Goal: Task Accomplishment & Management: Manage account settings

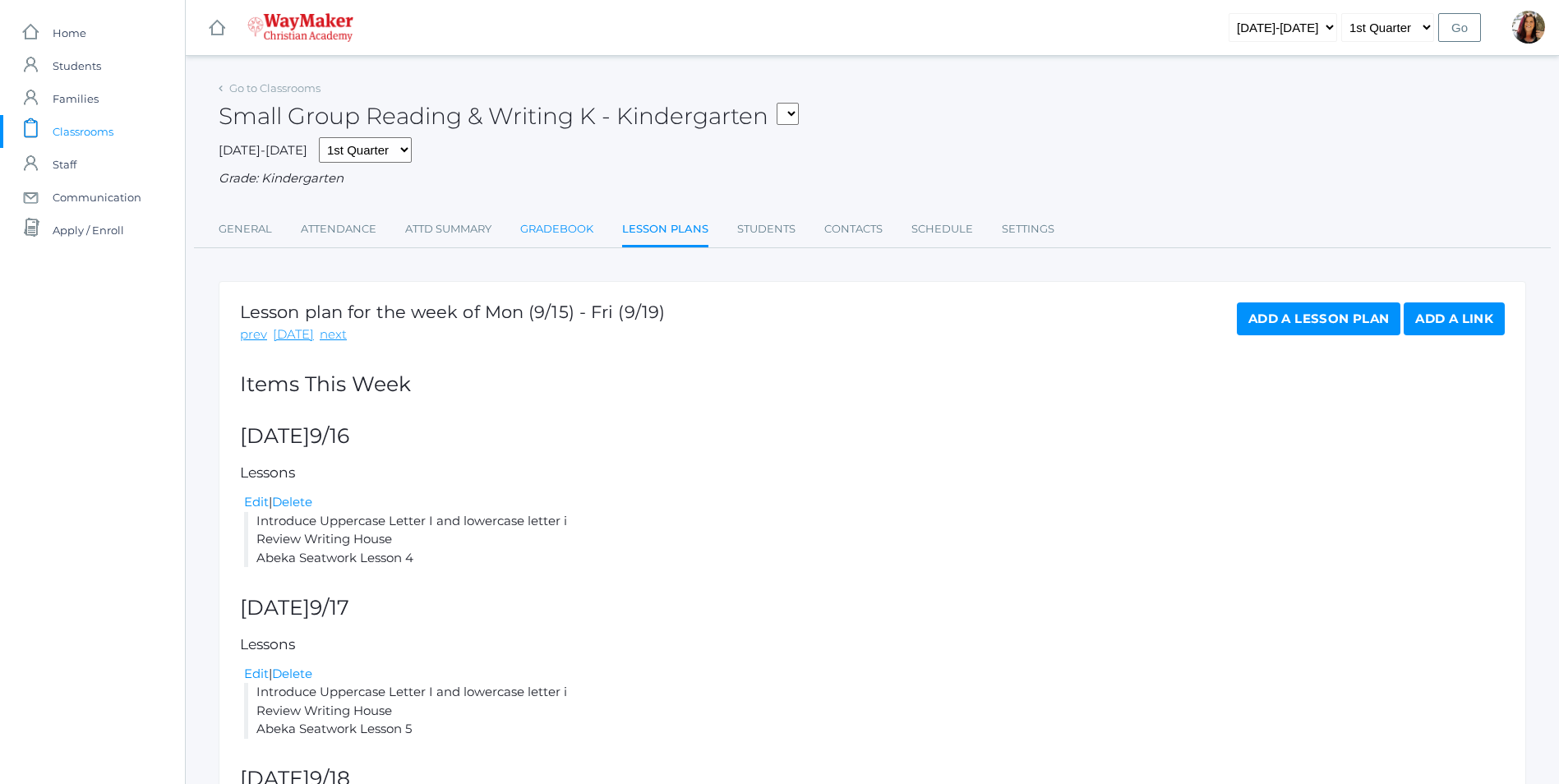
click at [554, 234] on link "Gradebook" at bounding box center [557, 229] width 74 height 33
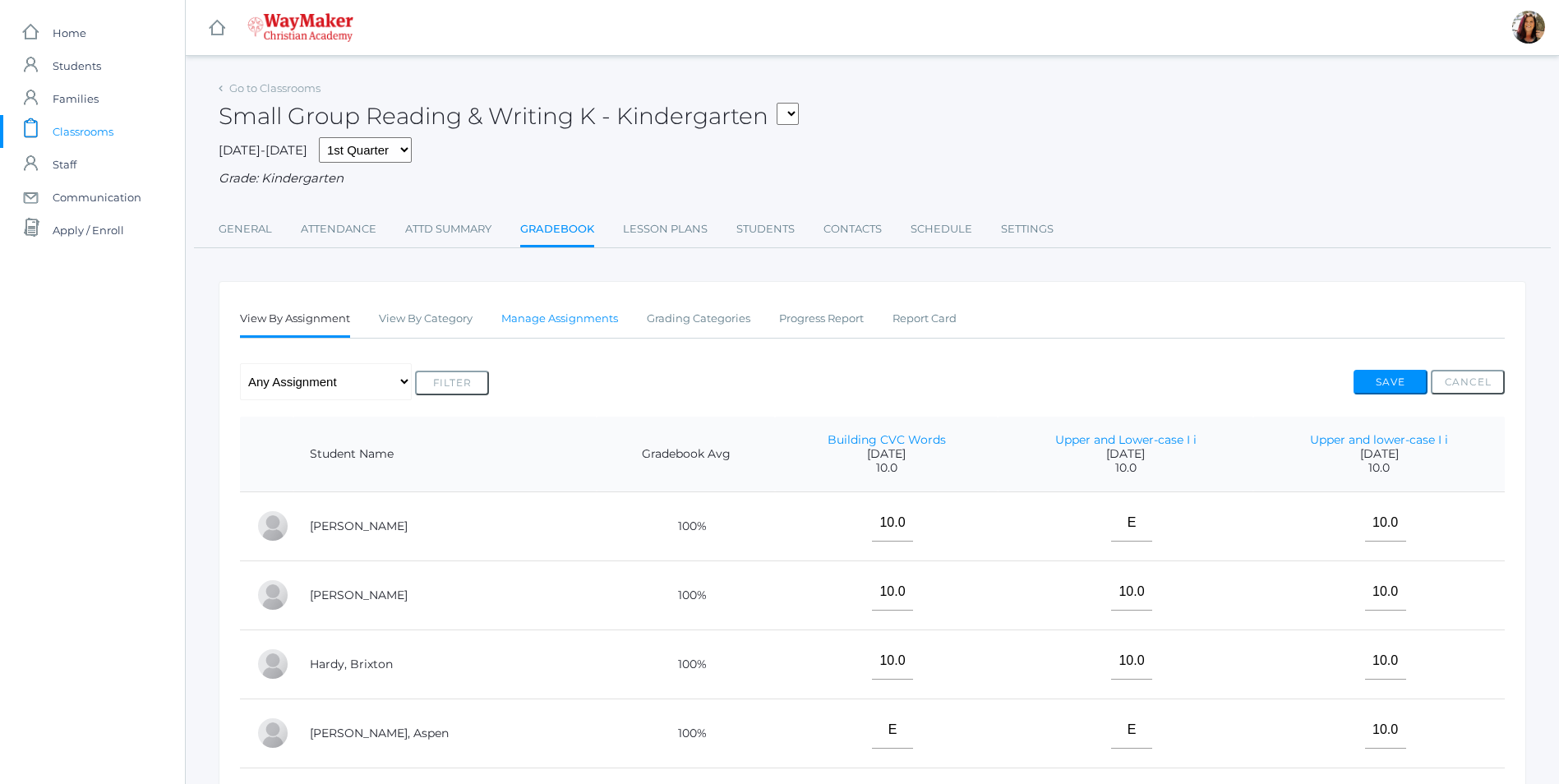
click at [616, 323] on link "Manage Assignments" at bounding box center [560, 318] width 117 height 33
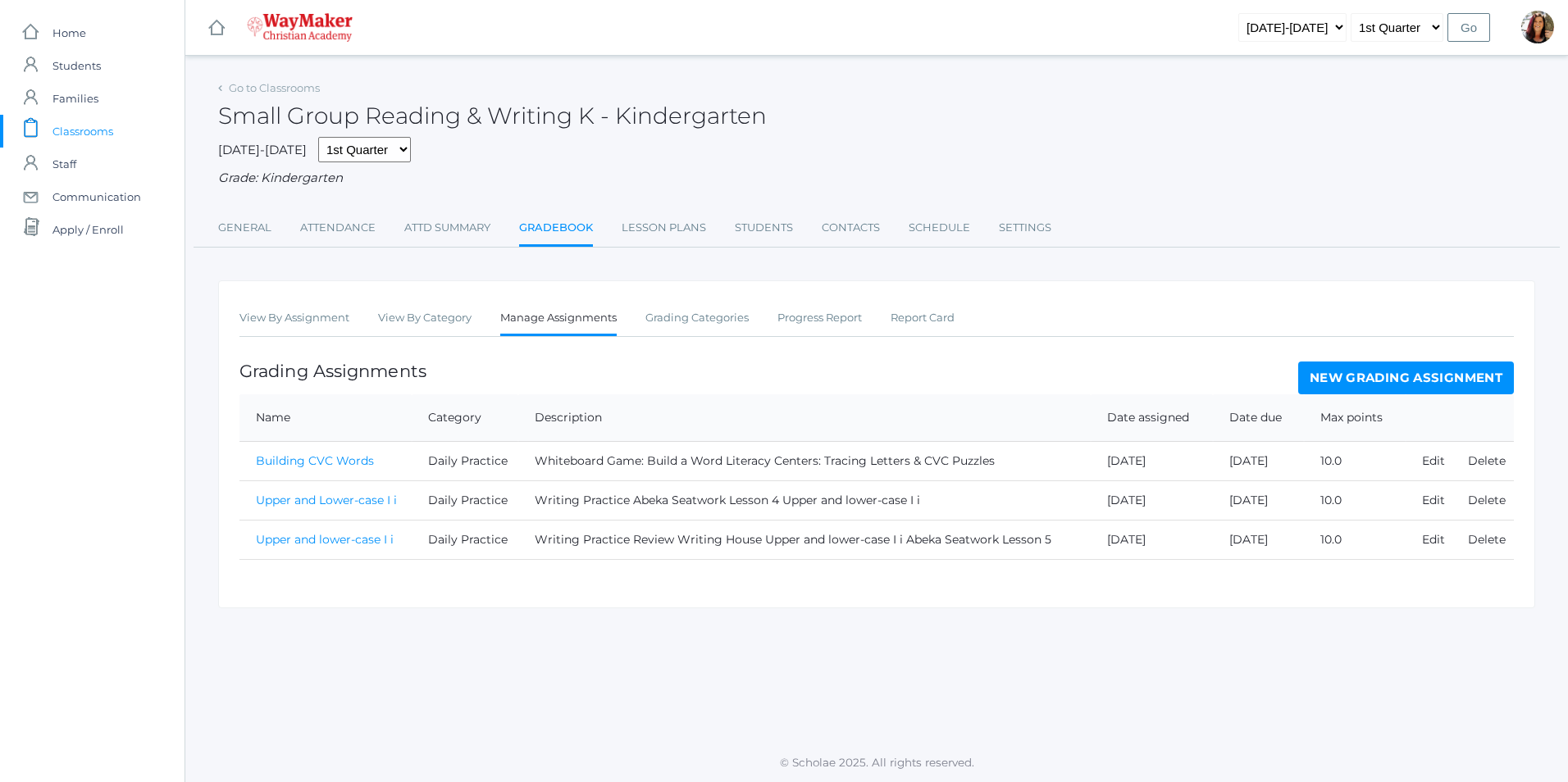
click at [1341, 376] on link "New Grading Assignment" at bounding box center [1405, 378] width 215 height 33
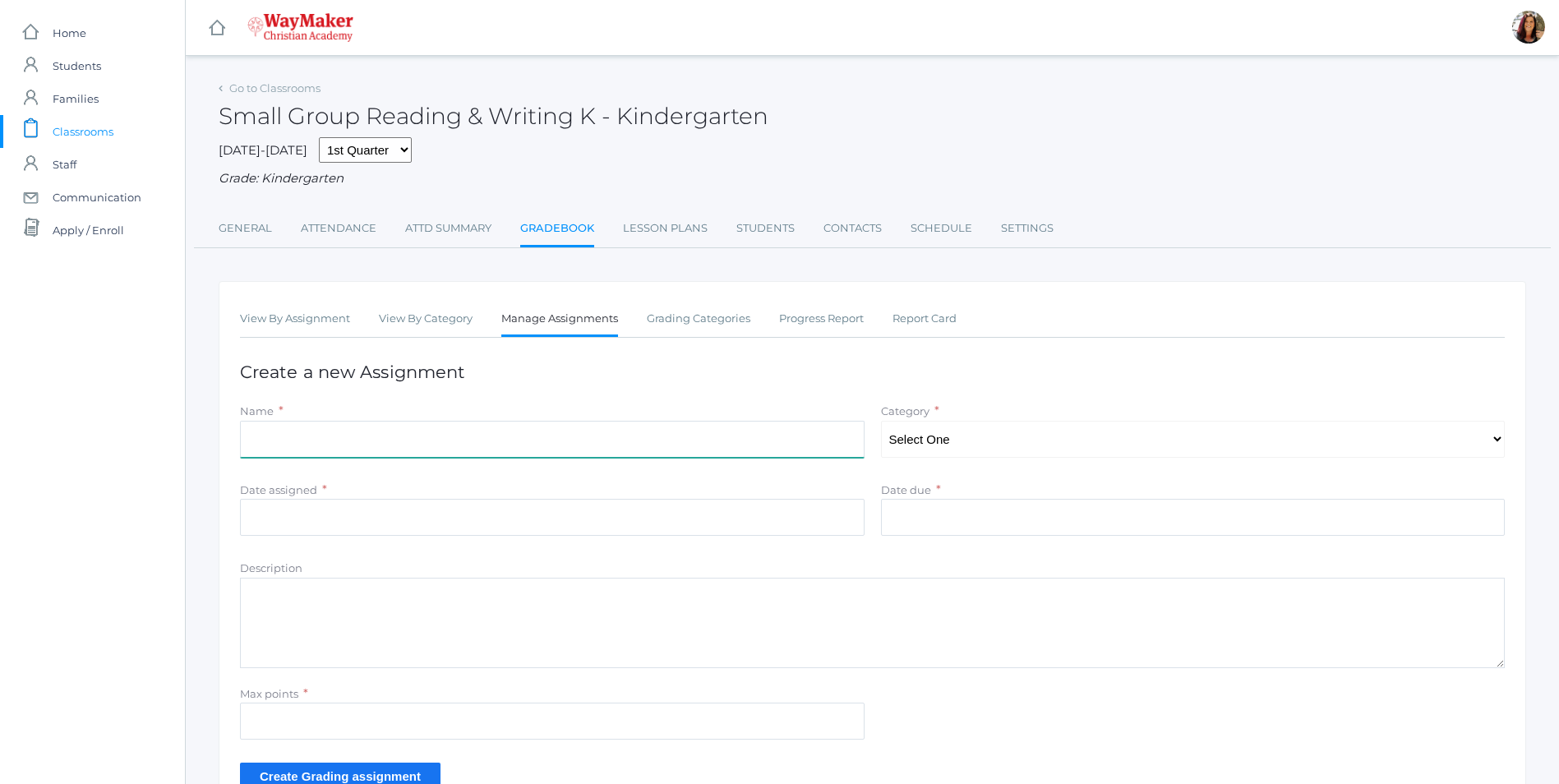
click at [299, 442] on input "Name" at bounding box center [552, 439] width 625 height 37
type input "Abeka Manuscript Lesson 6"
click at [1501, 439] on select "Select One Daily Practice Summative Assessment" at bounding box center [1193, 439] width 625 height 37
select select "1108"
click at [881, 422] on select "Select One Daily Practice Summative Assessment" at bounding box center [1193, 439] width 625 height 37
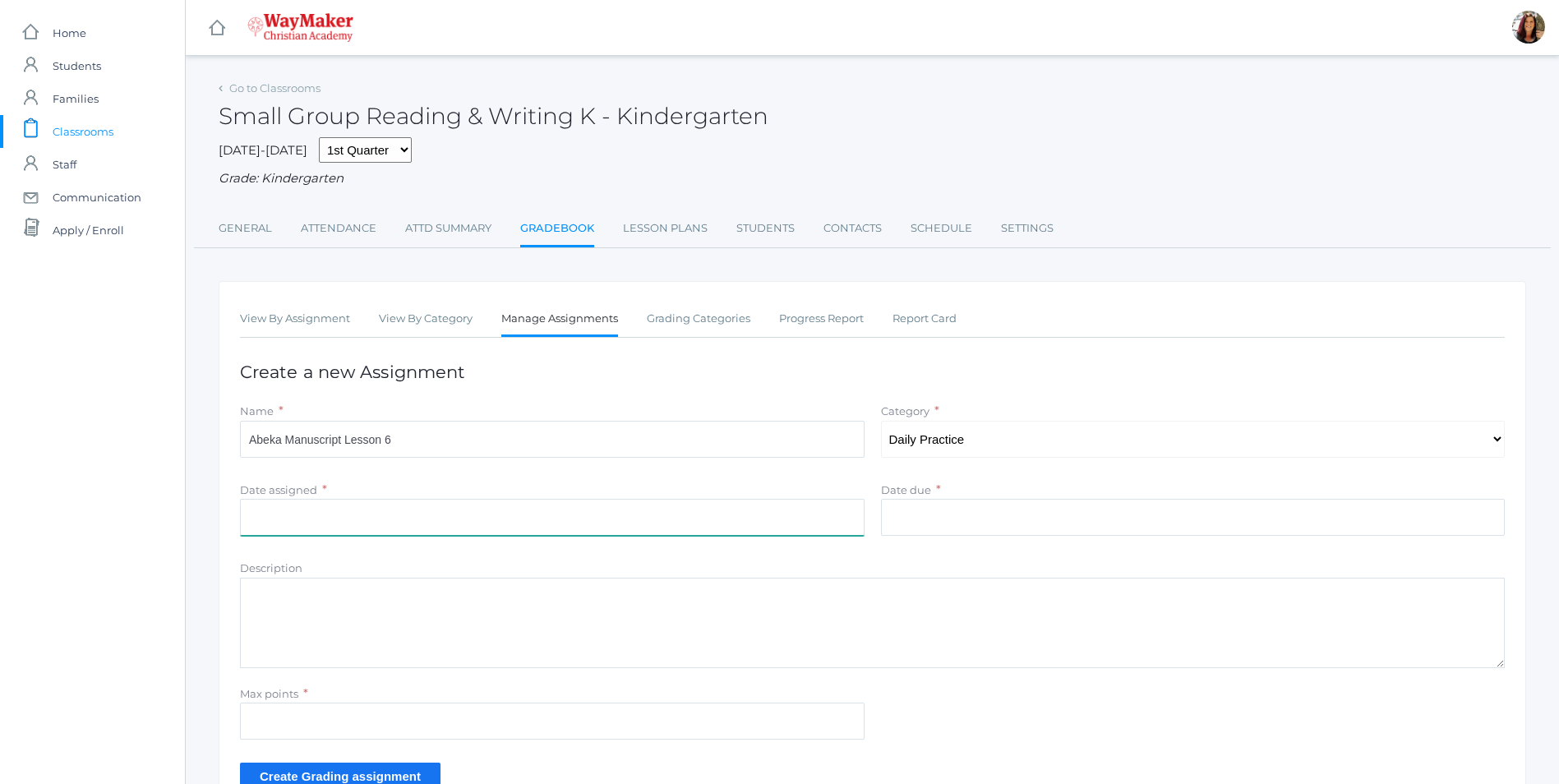
click at [465, 526] on input "Date assigned" at bounding box center [552, 516] width 625 height 37
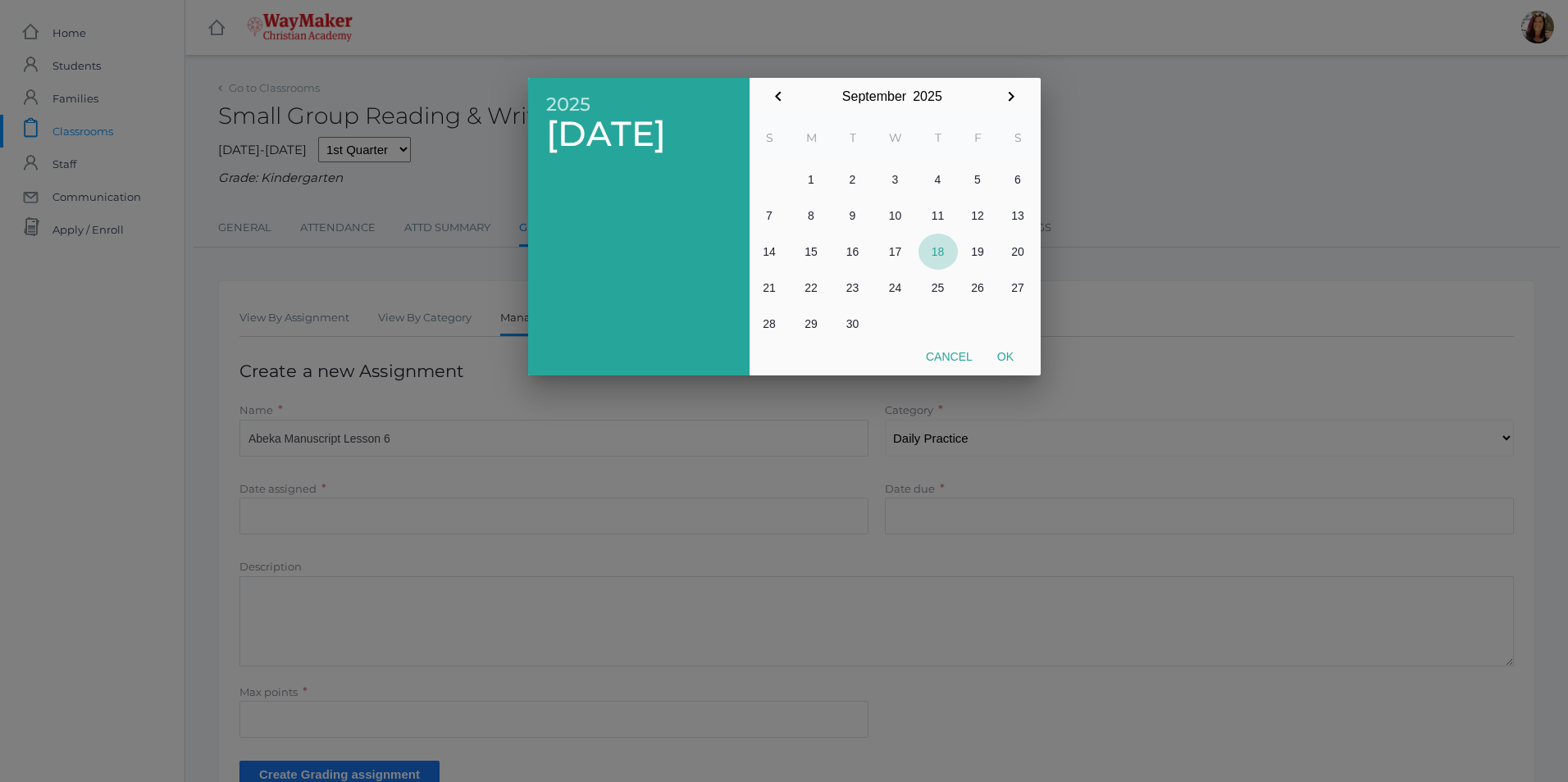
click at [939, 253] on button "18" at bounding box center [938, 252] width 39 height 36
click at [1004, 356] on button "Ok" at bounding box center [1005, 356] width 41 height 29
type input "[DATE]"
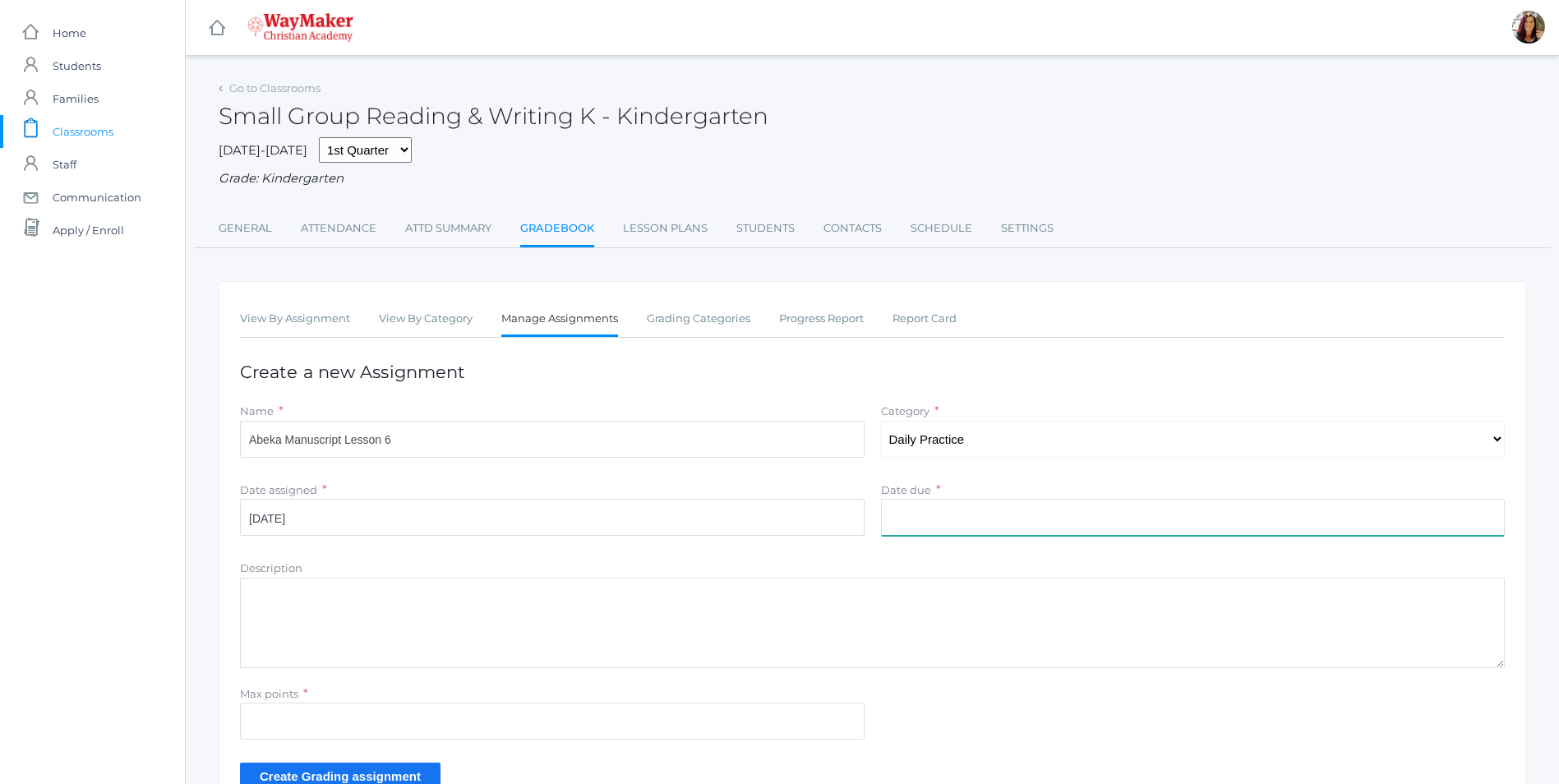
click at [960, 517] on input "Date due" at bounding box center [1193, 516] width 625 height 37
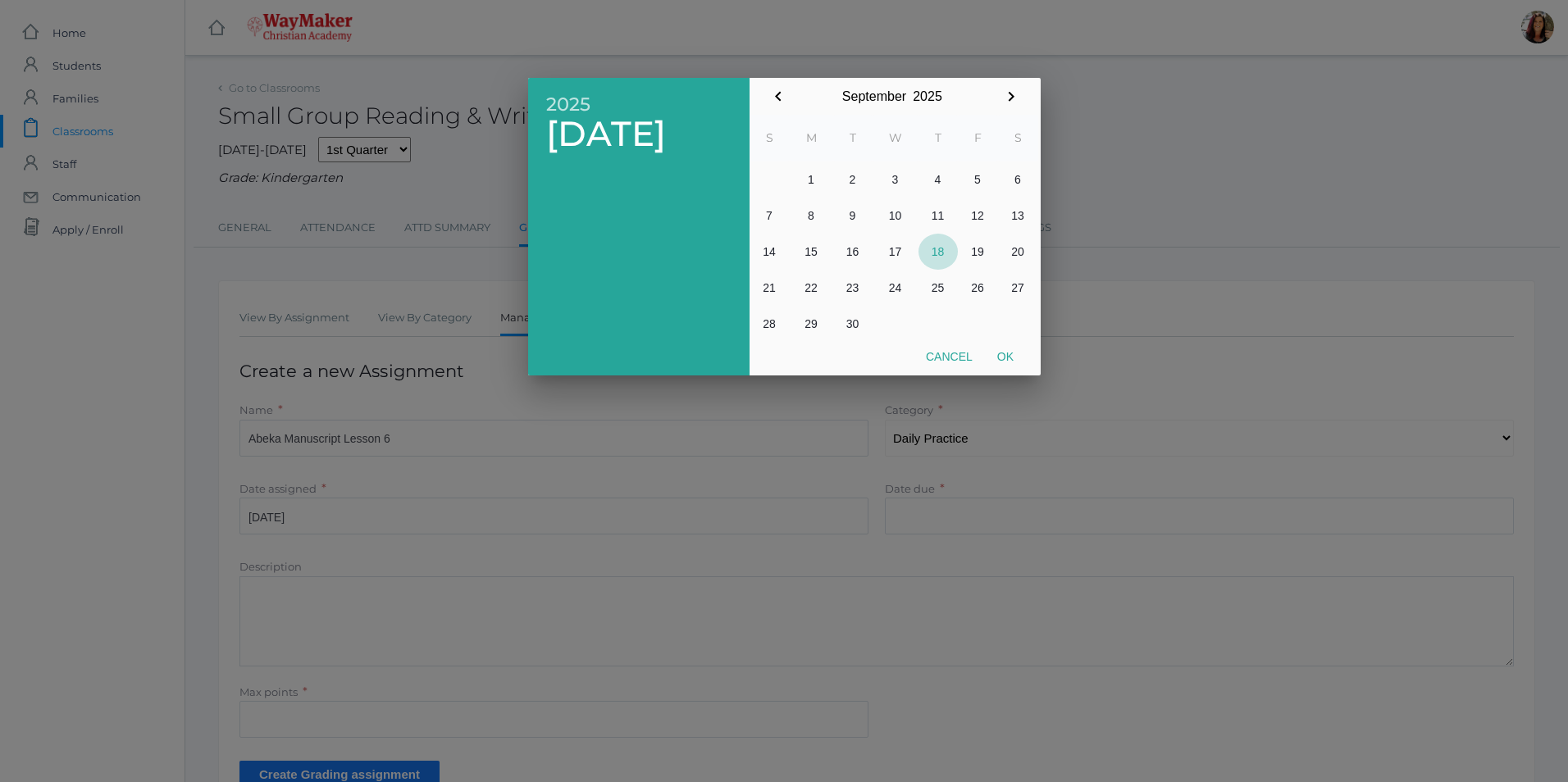
click at [940, 253] on button "18" at bounding box center [938, 252] width 39 height 36
click at [1017, 356] on button "Ok" at bounding box center [1005, 356] width 41 height 29
type input "[DATE]"
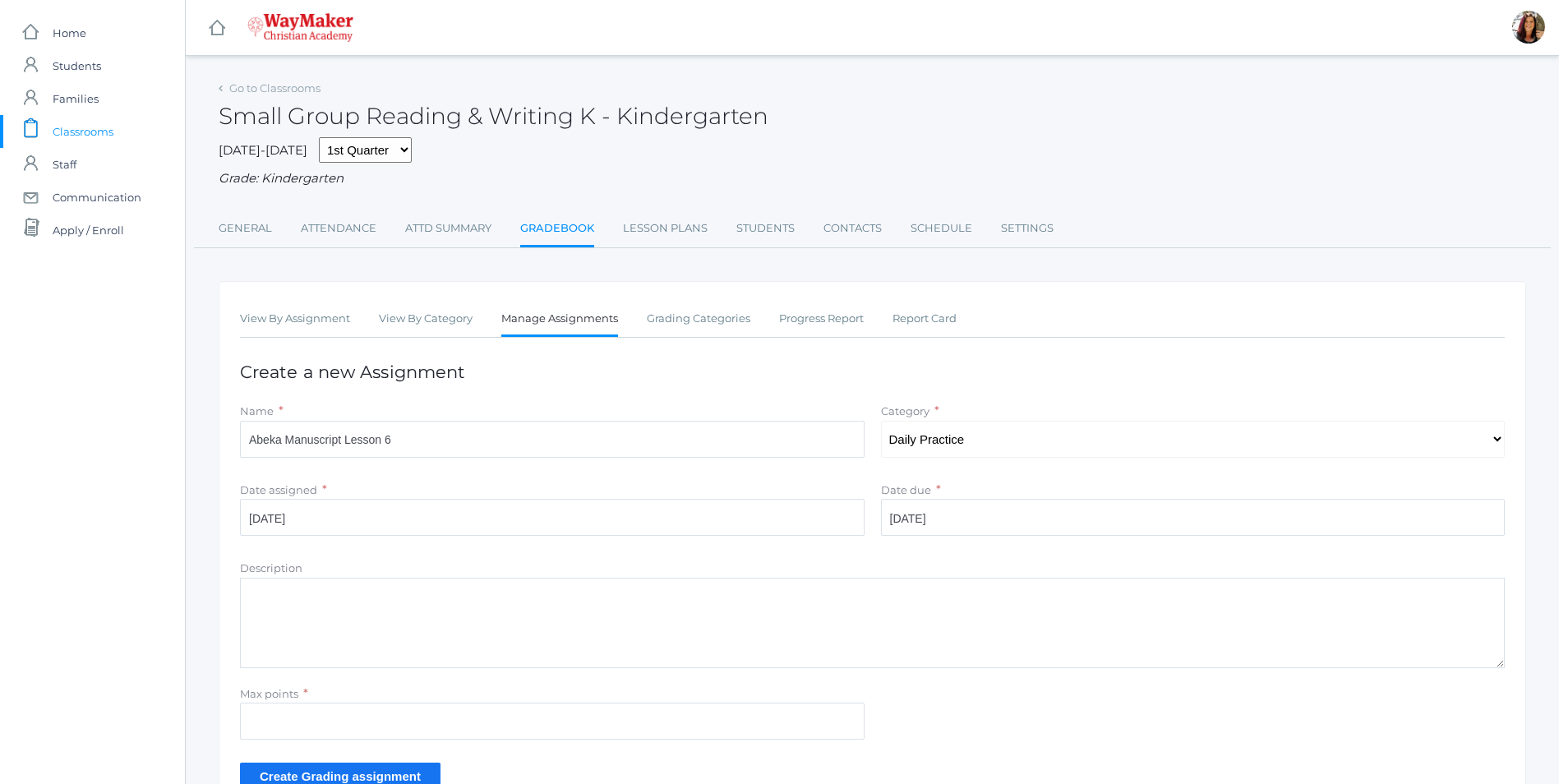
click at [309, 611] on textarea "Description" at bounding box center [873, 623] width 1265 height 90
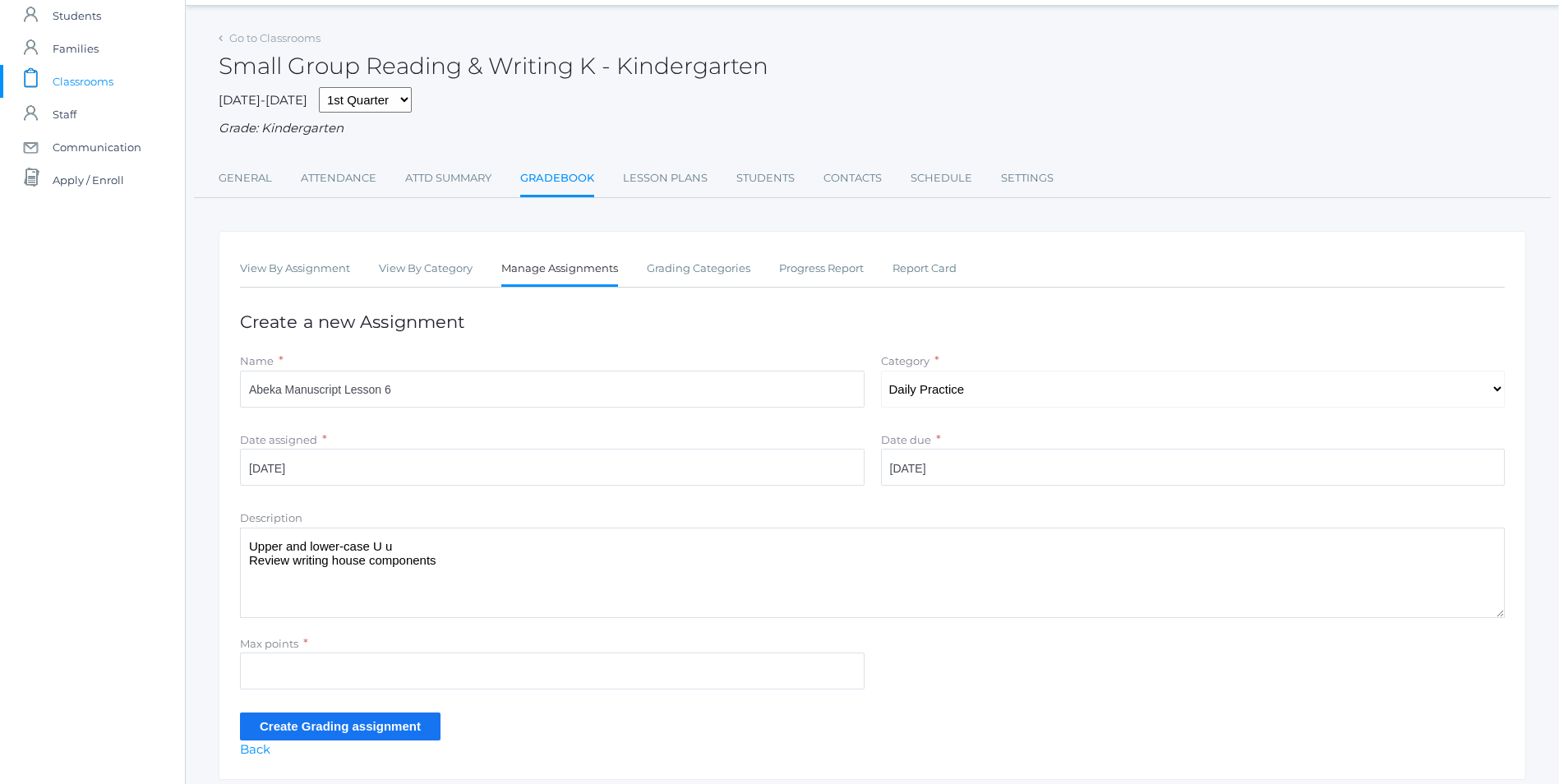
scroll to position [107, 0]
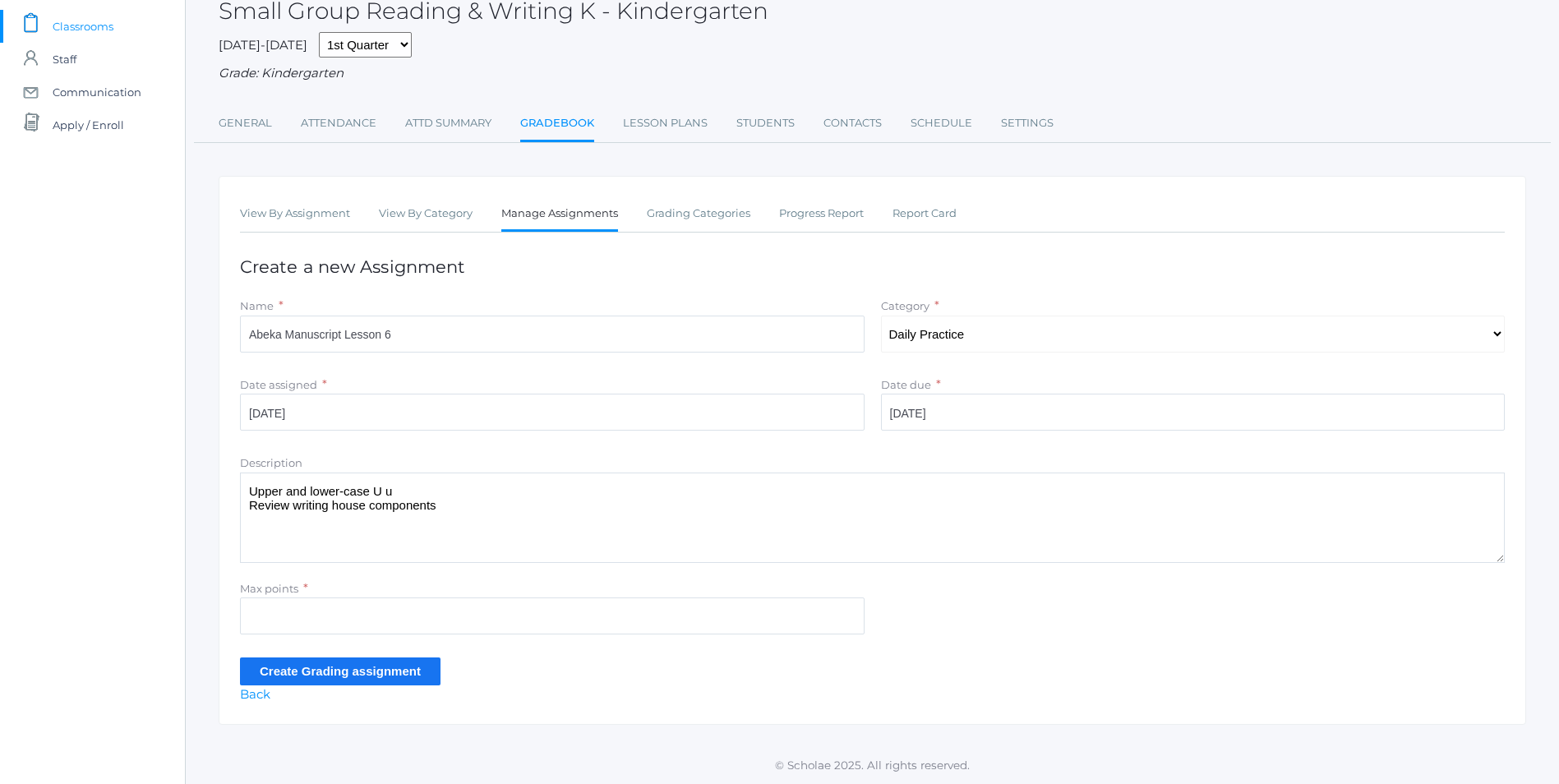
type textarea "Upper and lower-case U u Review writing house components"
click at [316, 608] on input "Max points" at bounding box center [552, 615] width 625 height 37
type input "10"
click at [334, 674] on input "Create Grading assignment" at bounding box center [340, 671] width 201 height 27
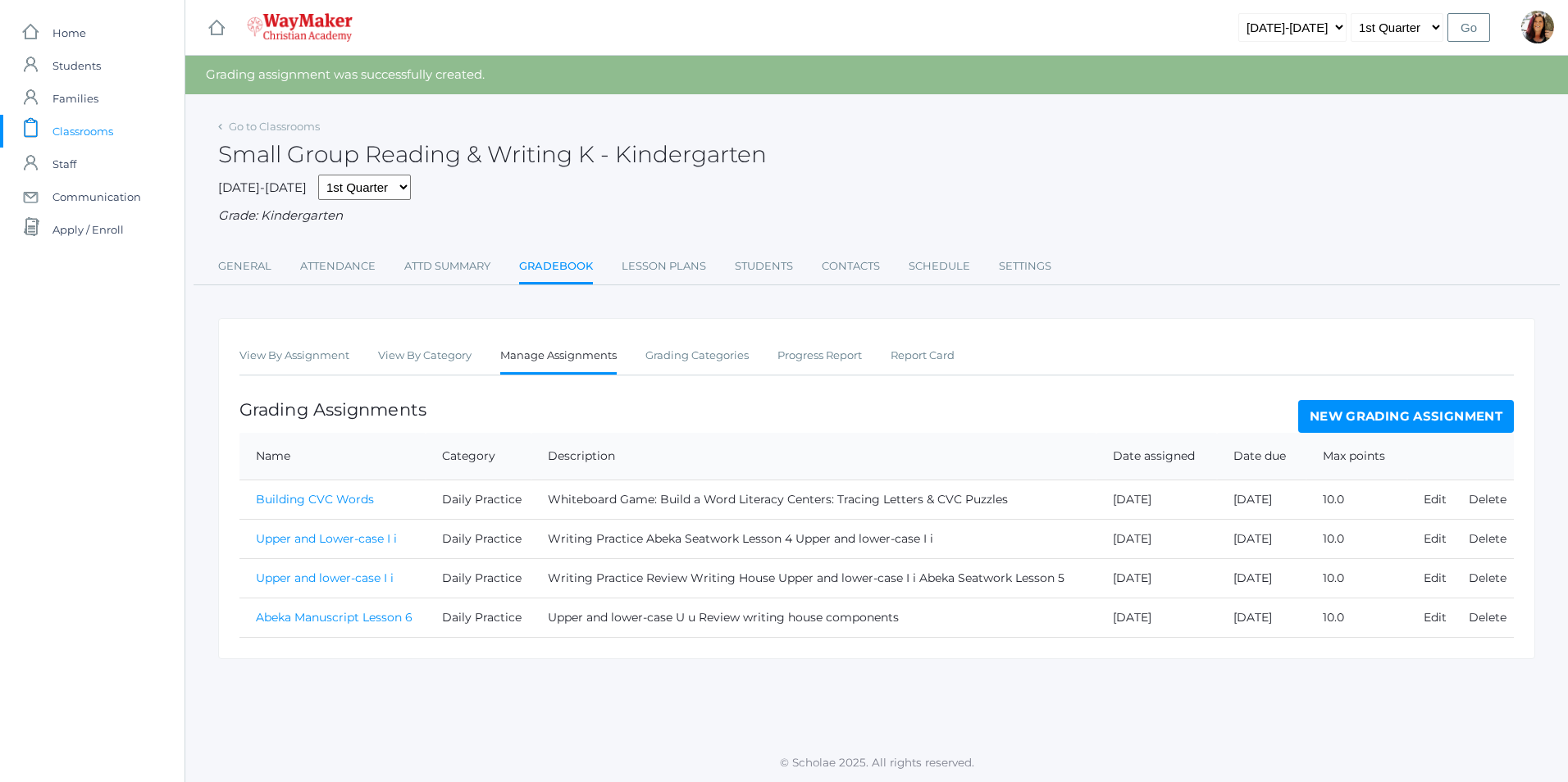
click at [1450, 420] on link "New Grading Assignment" at bounding box center [1405, 416] width 215 height 33
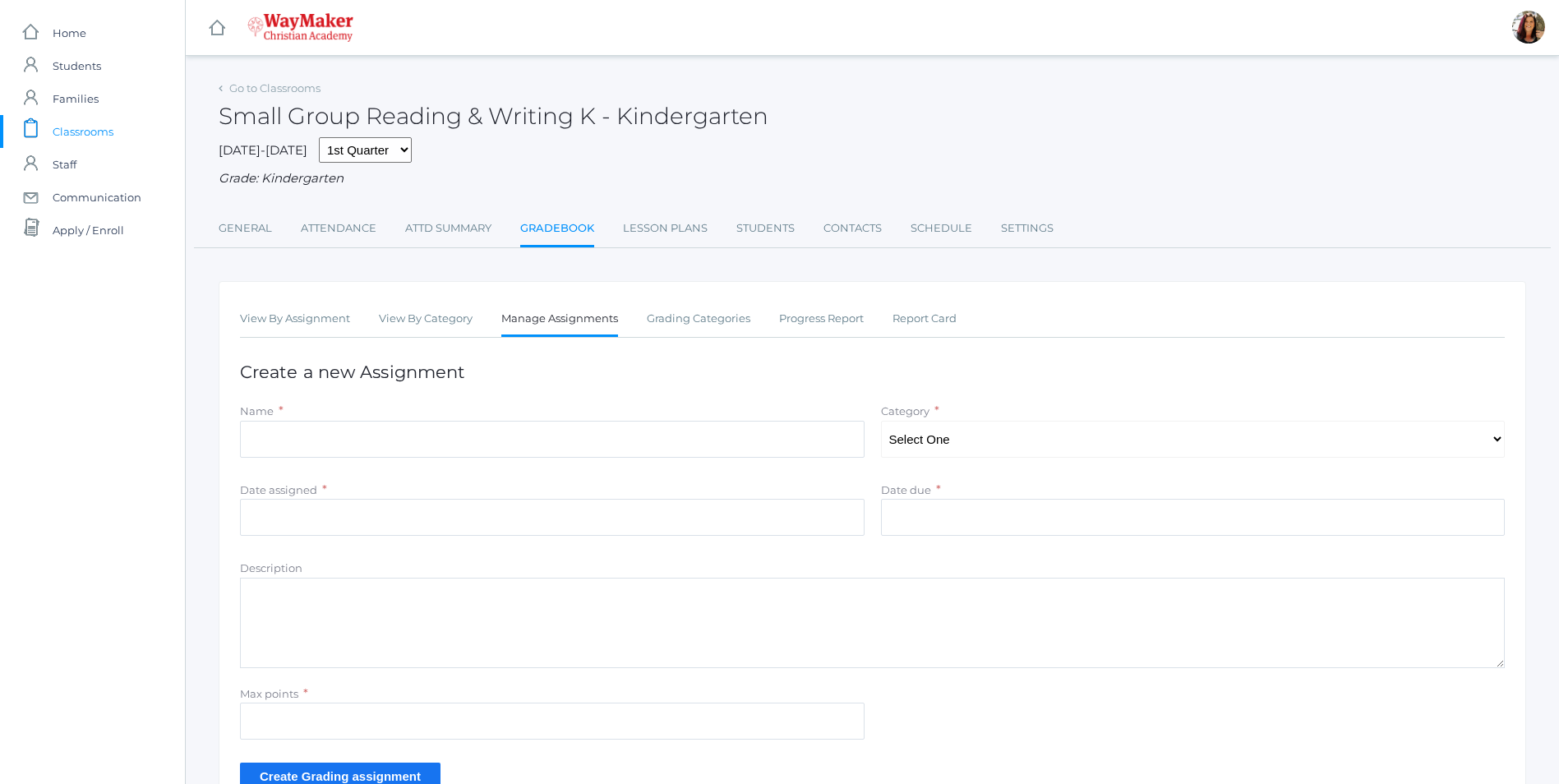
click at [583, 231] on link "Gradebook" at bounding box center [557, 230] width 74 height 36
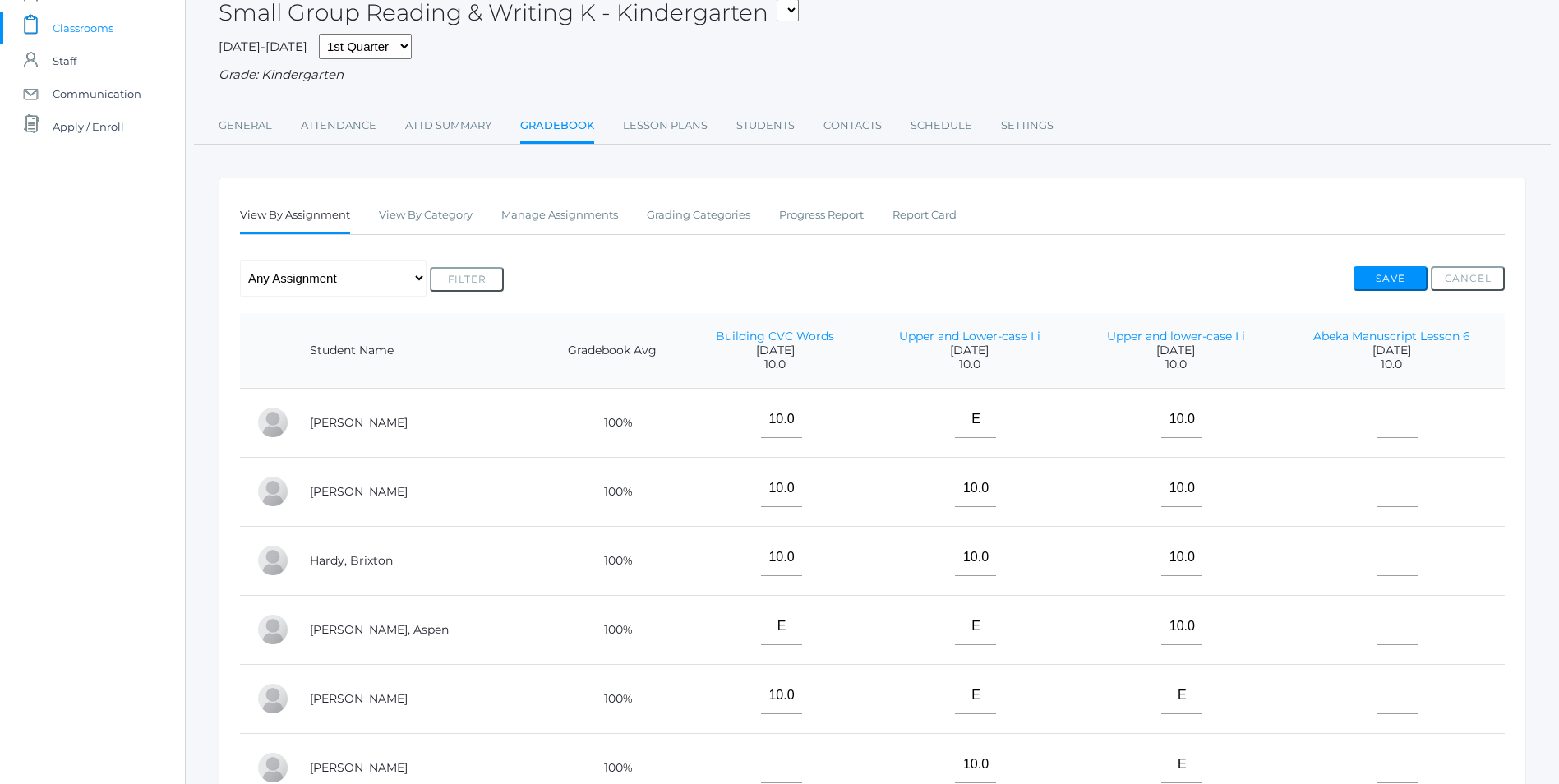
scroll to position [6, 0]
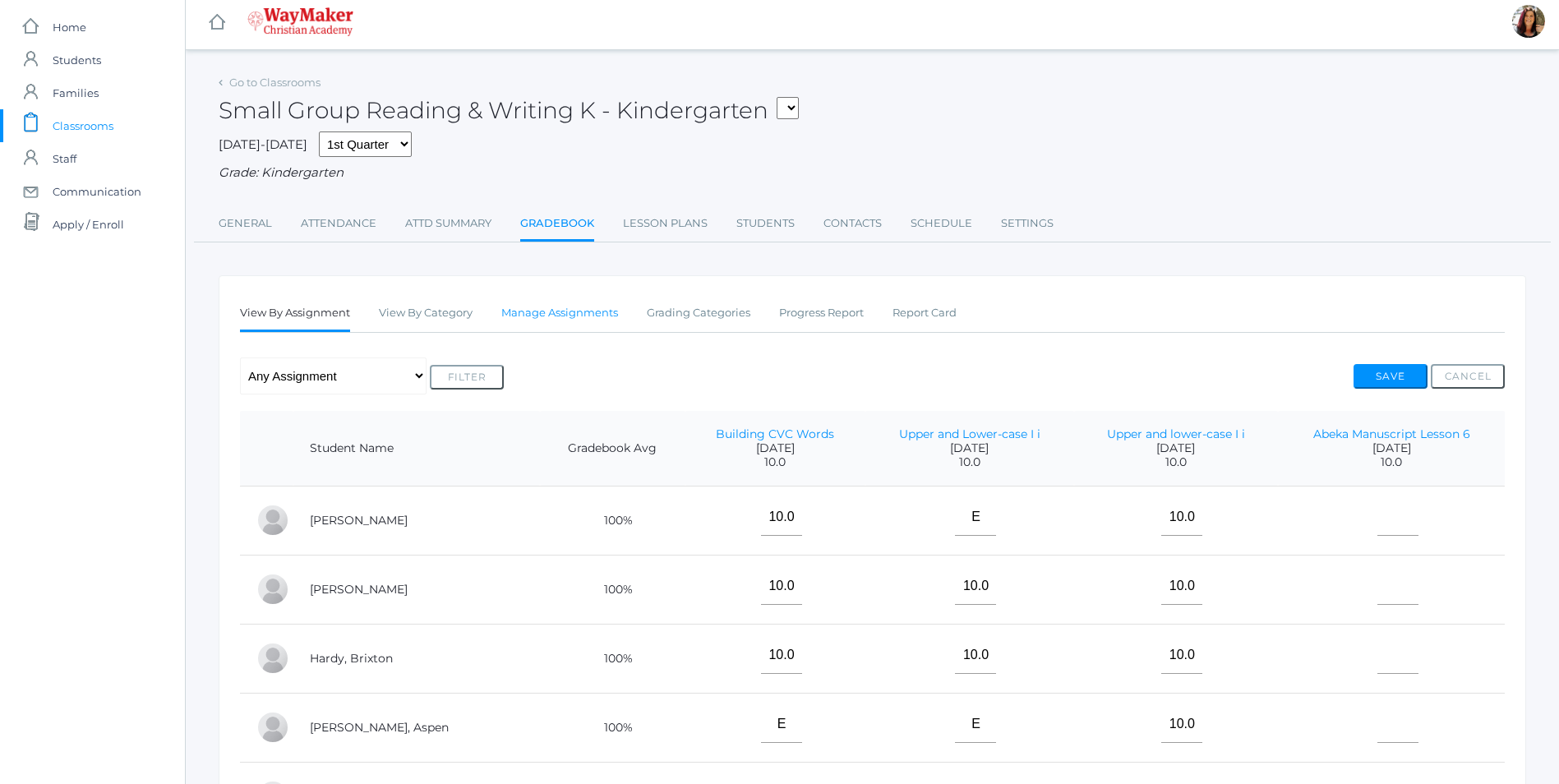
click at [546, 312] on link "Manage Assignments" at bounding box center [560, 313] width 117 height 33
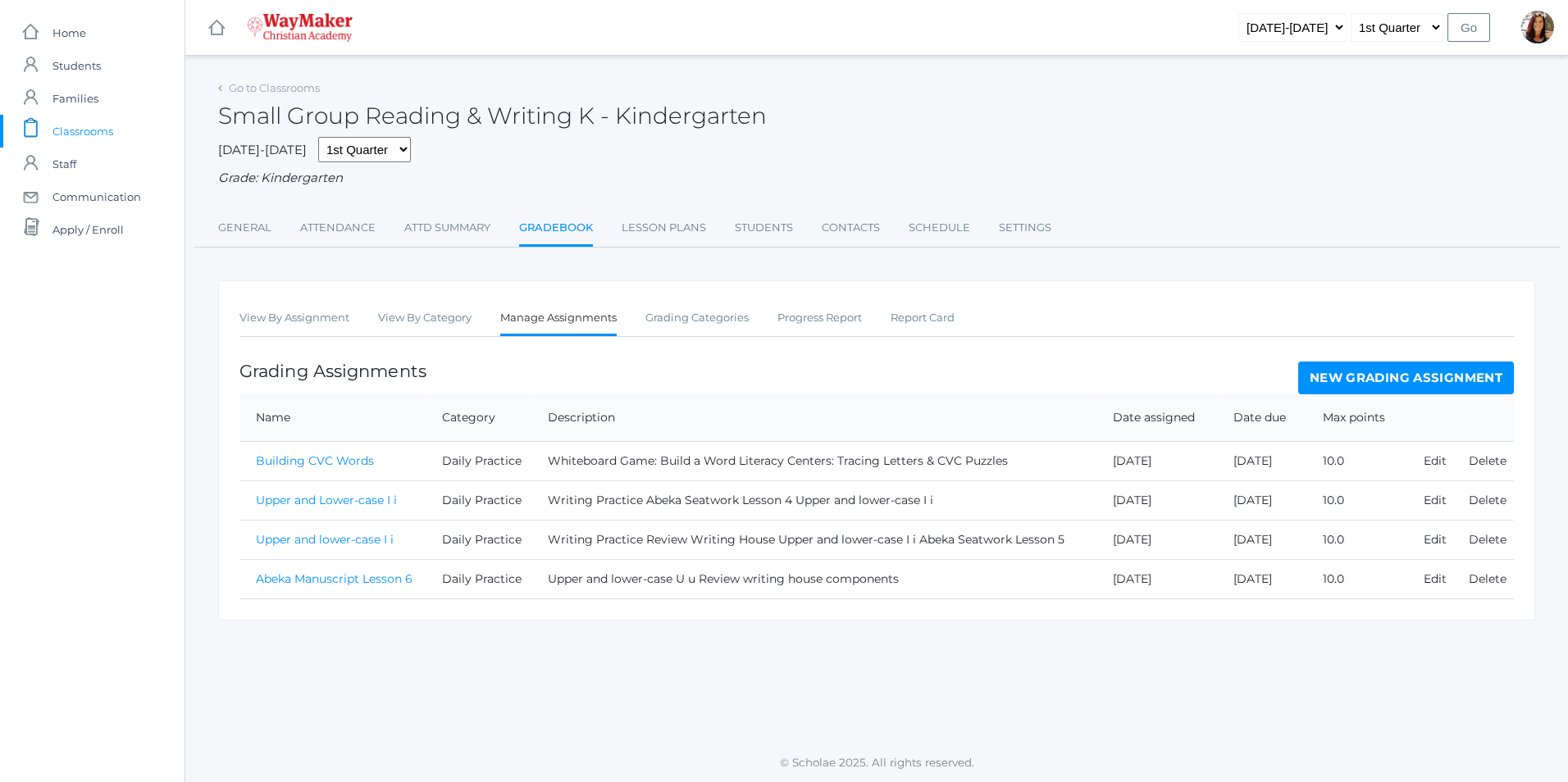
click at [270, 580] on link "Abeka Manuscript Lesson 6" at bounding box center [334, 579] width 157 height 15
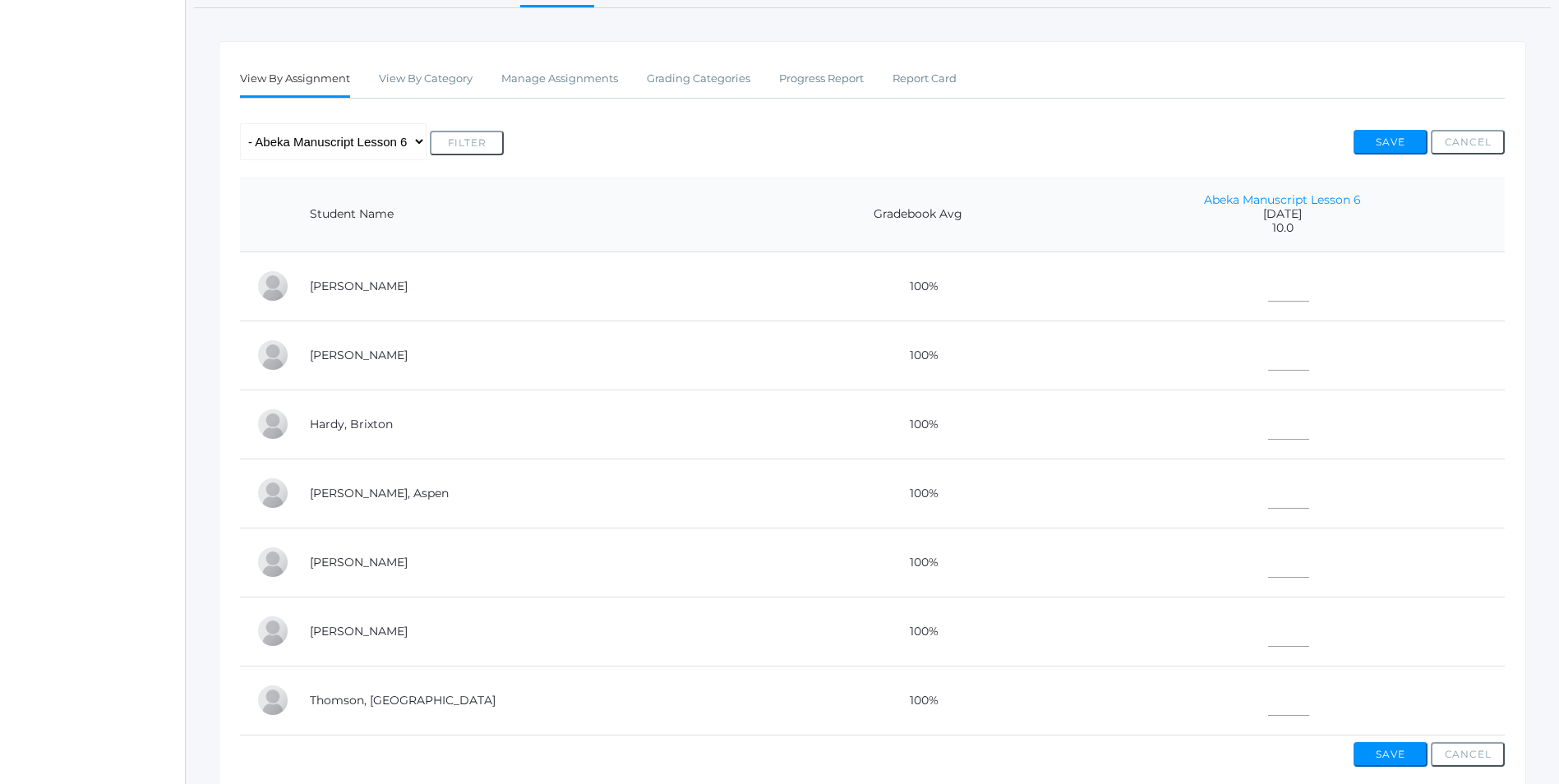
scroll to position [247, 0]
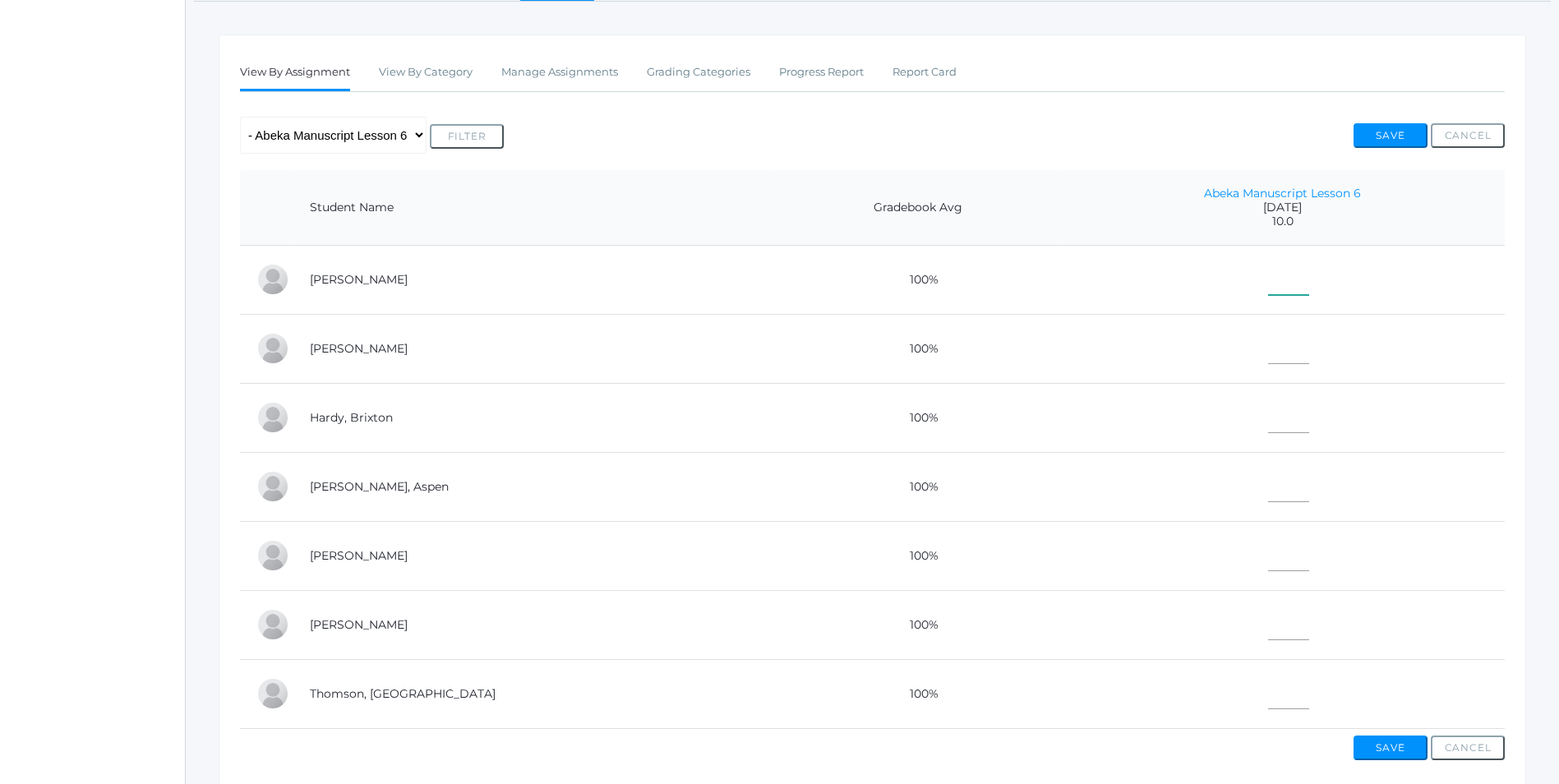
click at [1269, 292] on input"] "text" at bounding box center [1289, 276] width 41 height 37
type input"] "10"
click at [1269, 364] on input"] "text" at bounding box center [1289, 345] width 41 height 37
type input"] "10"
click at [1269, 432] on input"] "text" at bounding box center [1289, 414] width 41 height 37
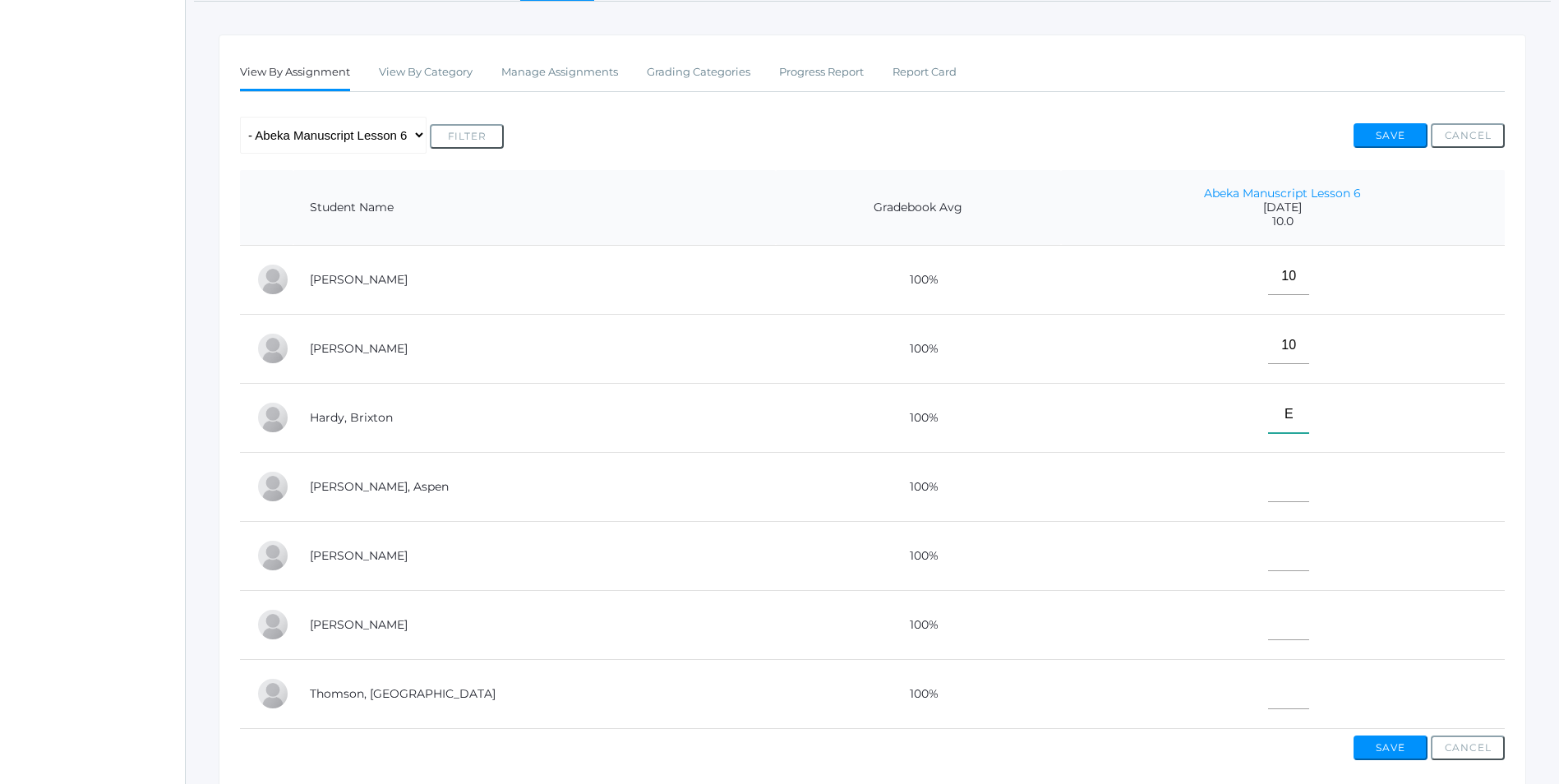
type input"] "E"
click at [1269, 490] on input"] "text" at bounding box center [1289, 483] width 41 height 37
type input"] "E"
click at [1269, 560] on input"] "text" at bounding box center [1289, 552] width 41 height 37
type input"] "E"
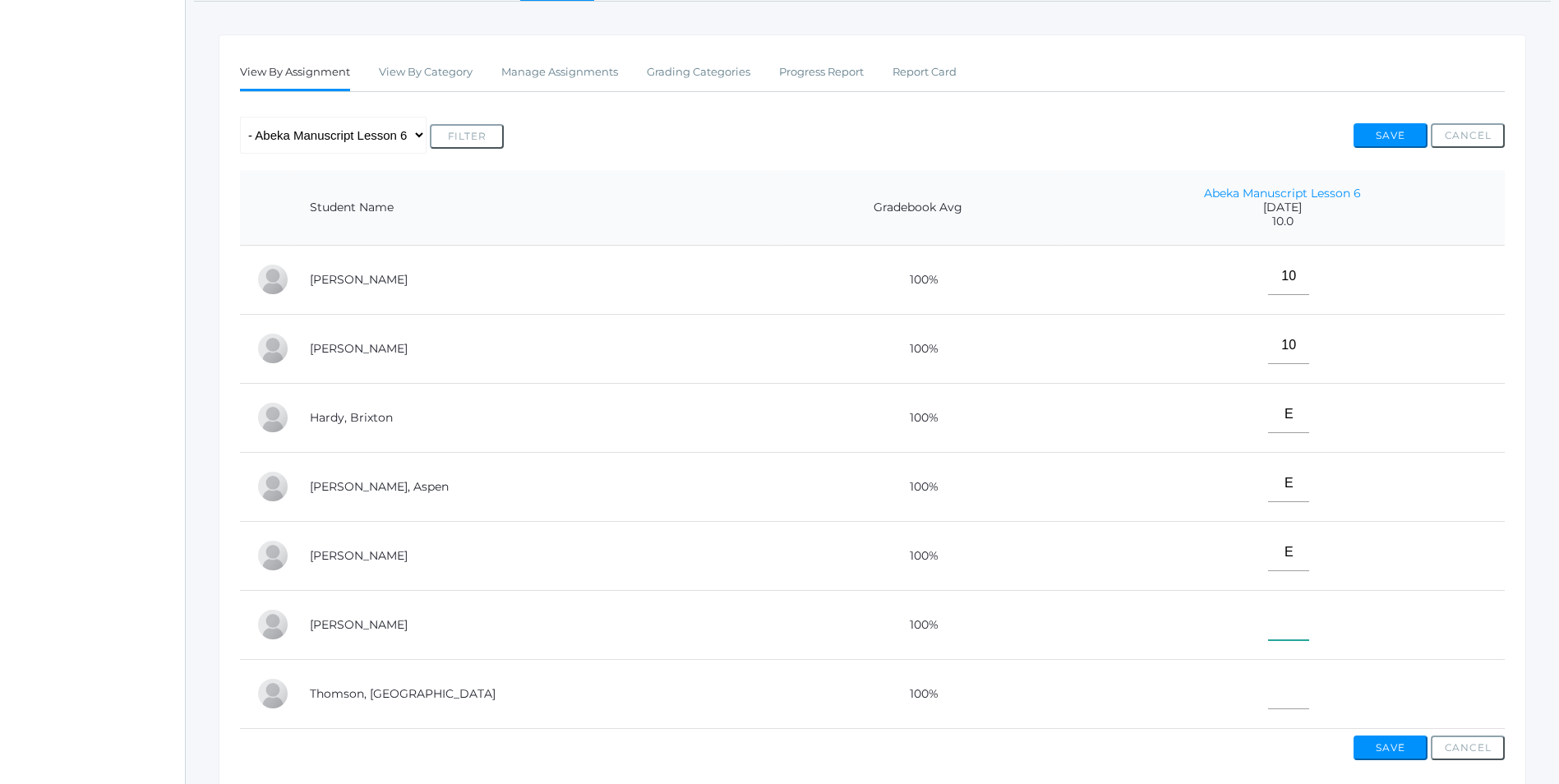
click at [1269, 640] on input"] "text" at bounding box center [1289, 621] width 41 height 37
type input"] "10"
click at [1269, 701] on input"] "text" at bounding box center [1289, 690] width 41 height 37
type input"] "10"
click at [1402, 760] on button "Save" at bounding box center [1390, 748] width 74 height 24
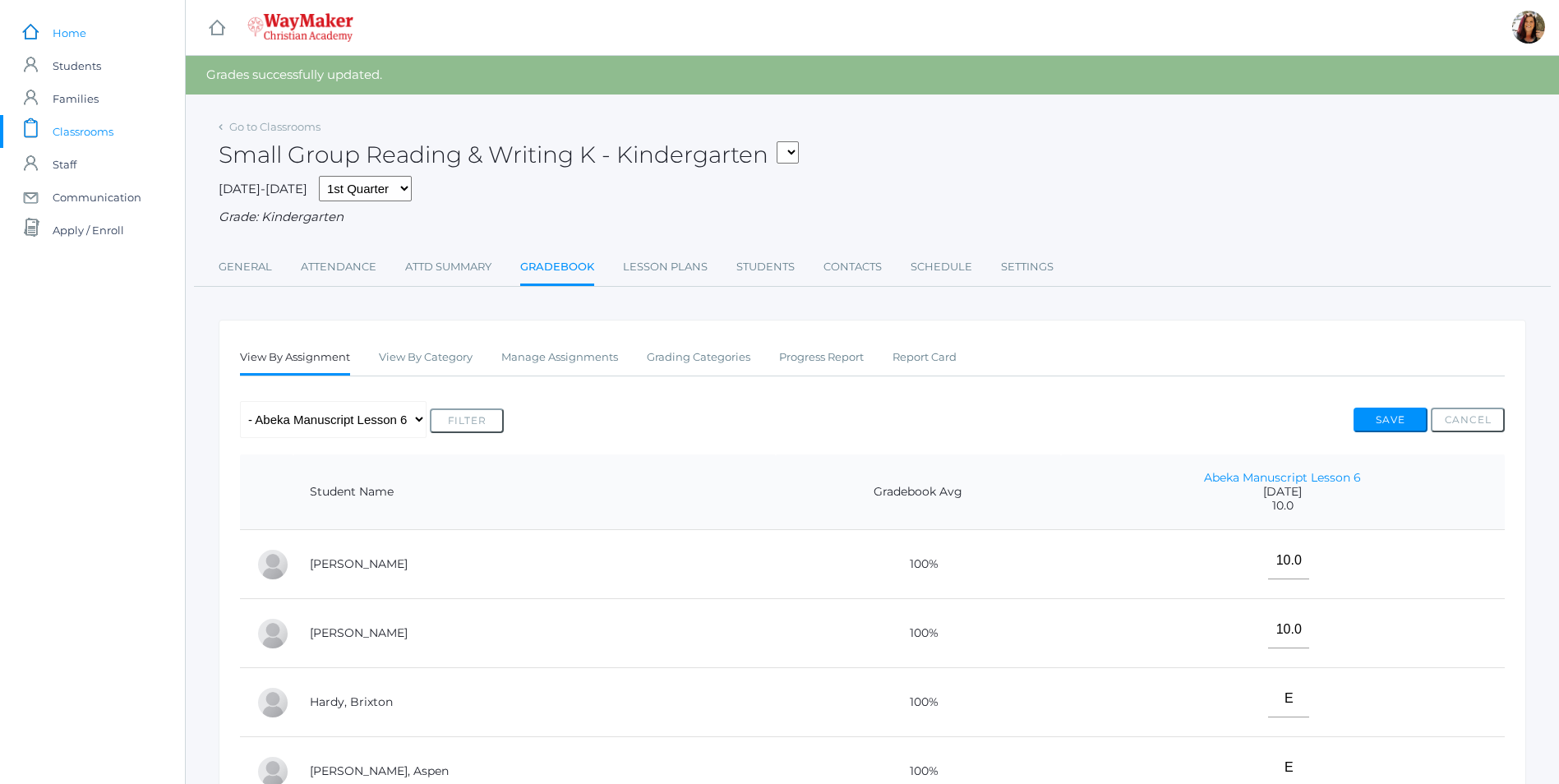
click at [73, 34] on span "Home" at bounding box center [70, 32] width 34 height 33
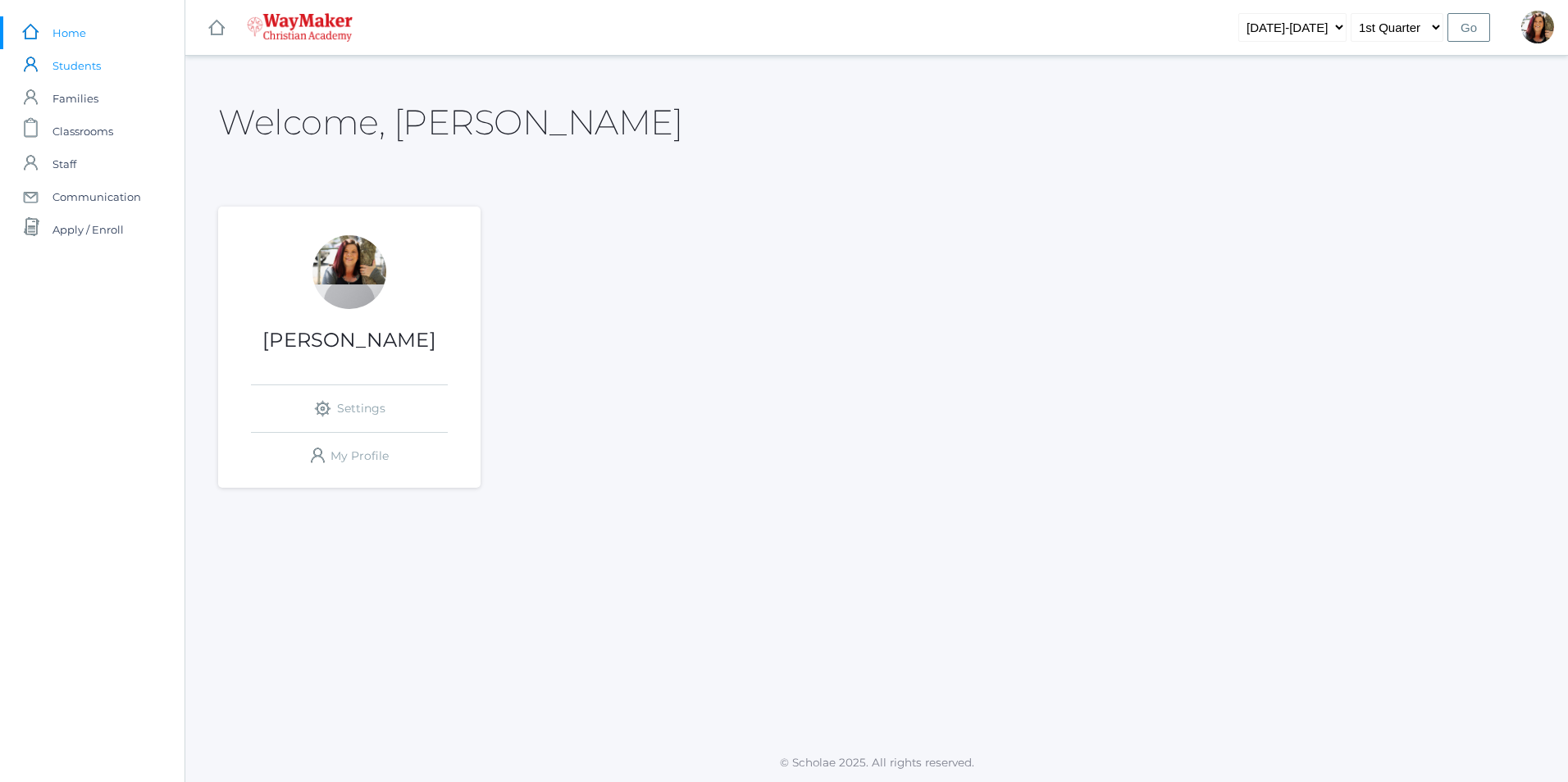
click at [93, 74] on span "Students" at bounding box center [76, 65] width 48 height 33
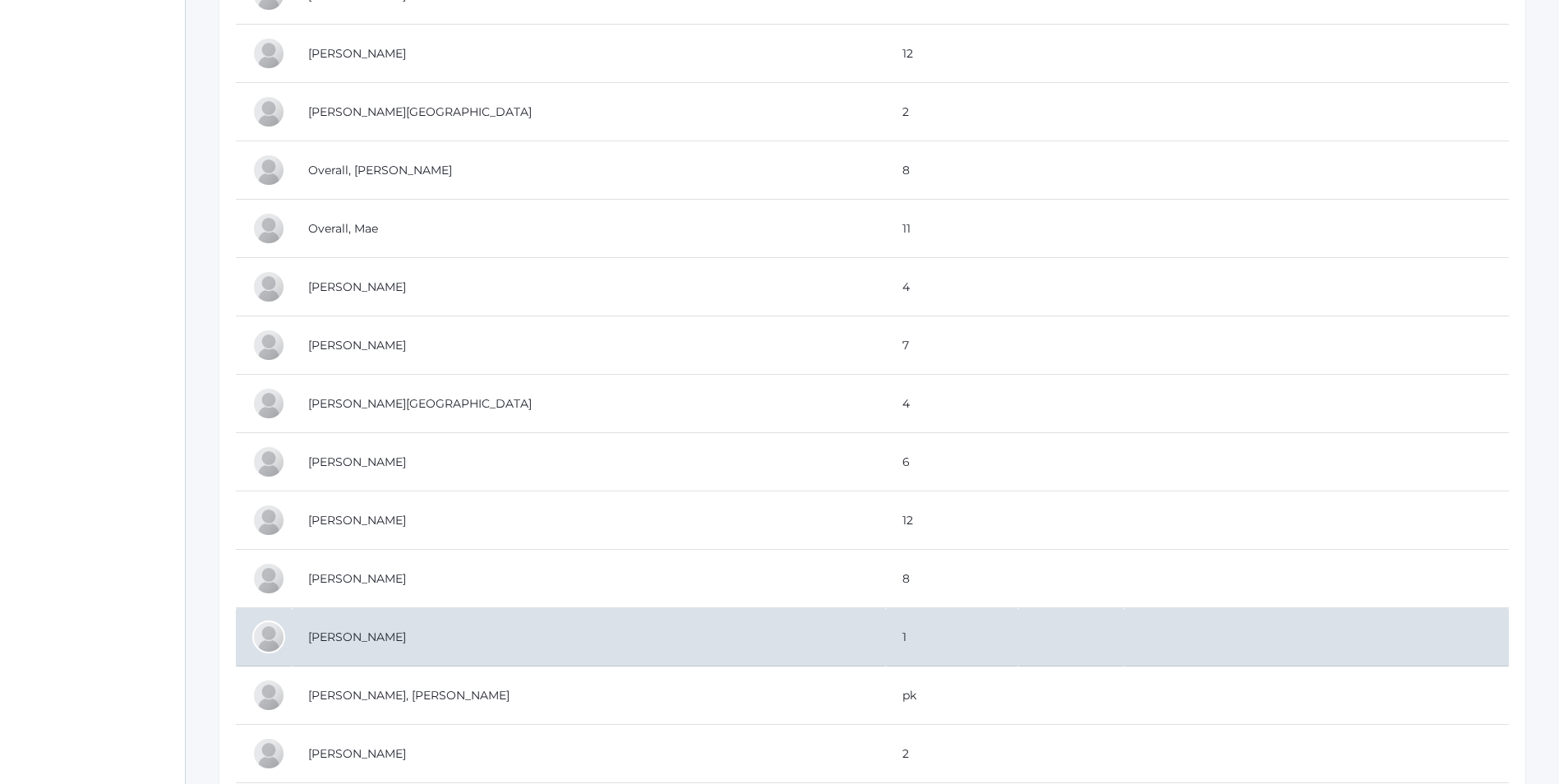
scroll to position [3370, 0]
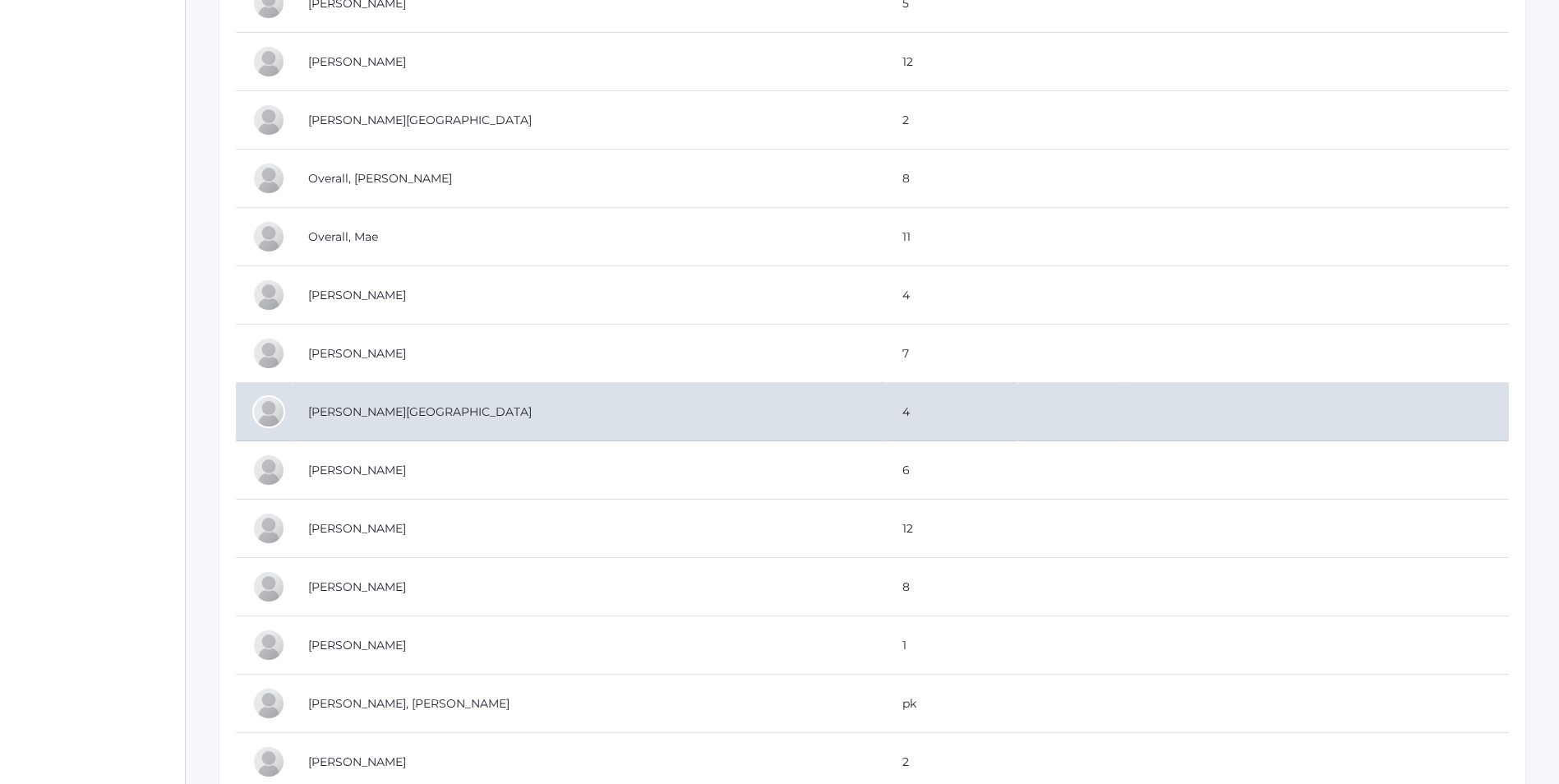
click at [324, 416] on td "[PERSON_NAME][GEOGRAPHIC_DATA]" at bounding box center [589, 412] width 595 height 58
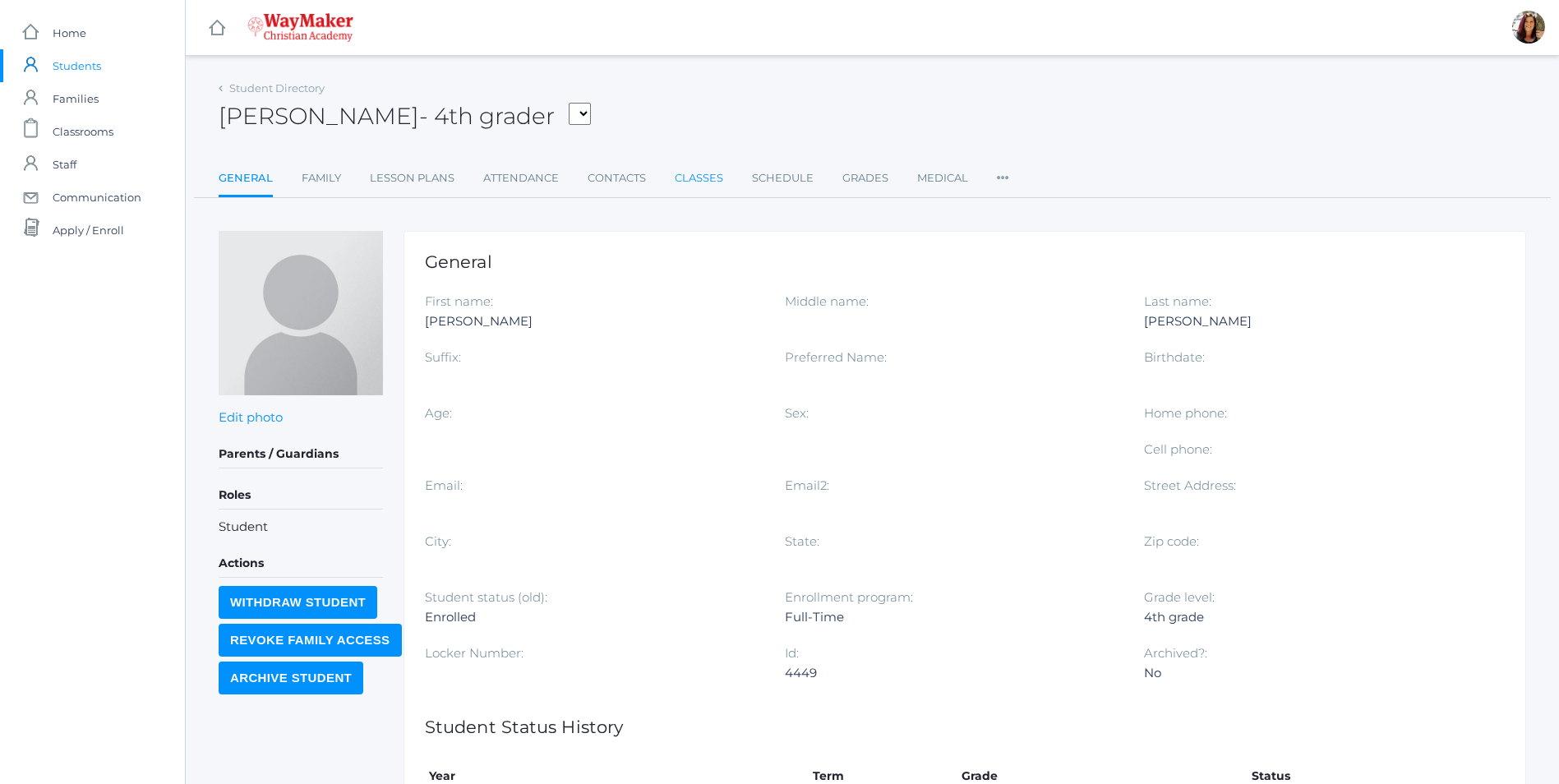
click at [704, 172] on link "Classes" at bounding box center [698, 178] width 48 height 33
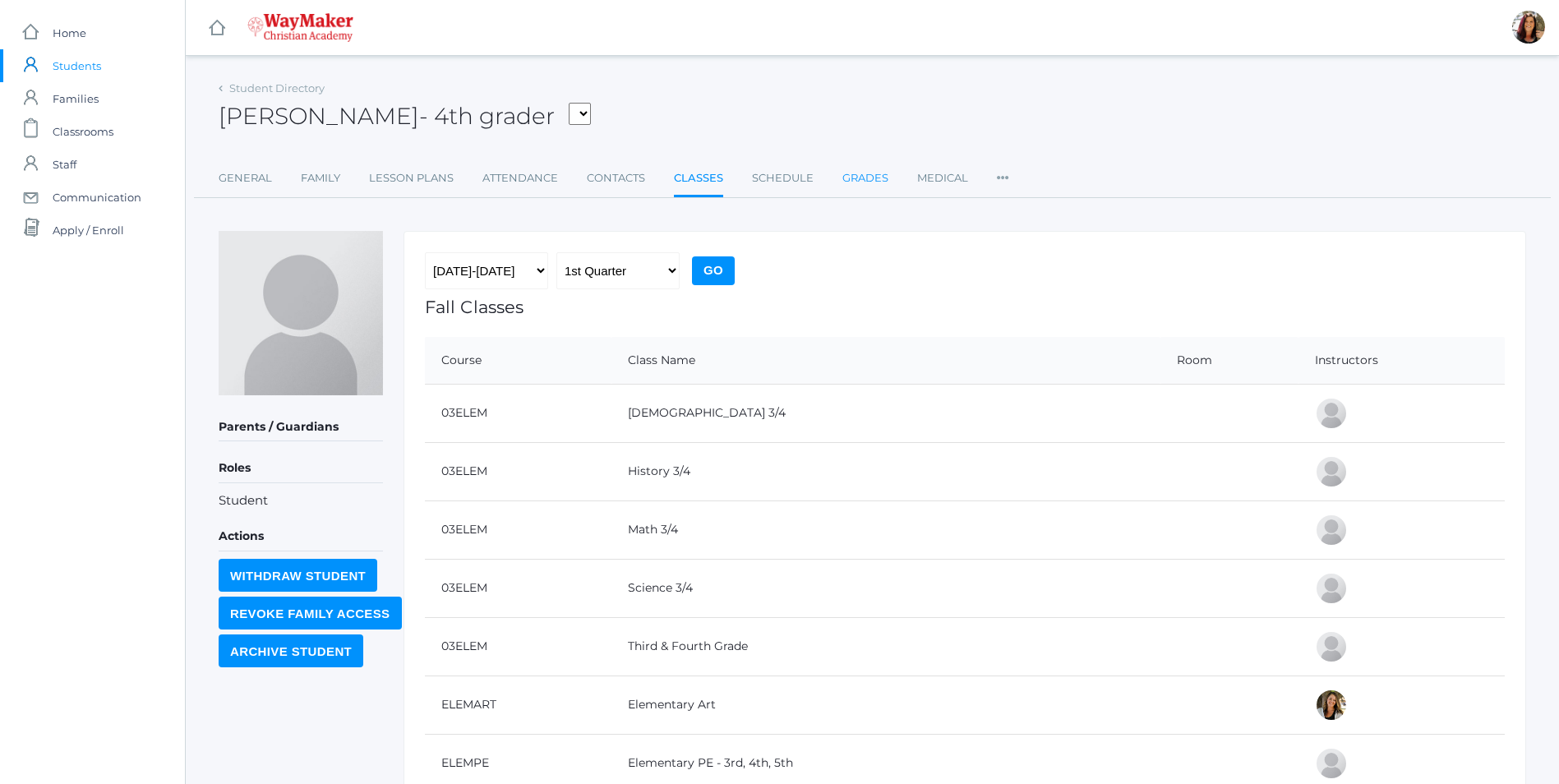
click at [863, 188] on link "Grades" at bounding box center [865, 178] width 46 height 33
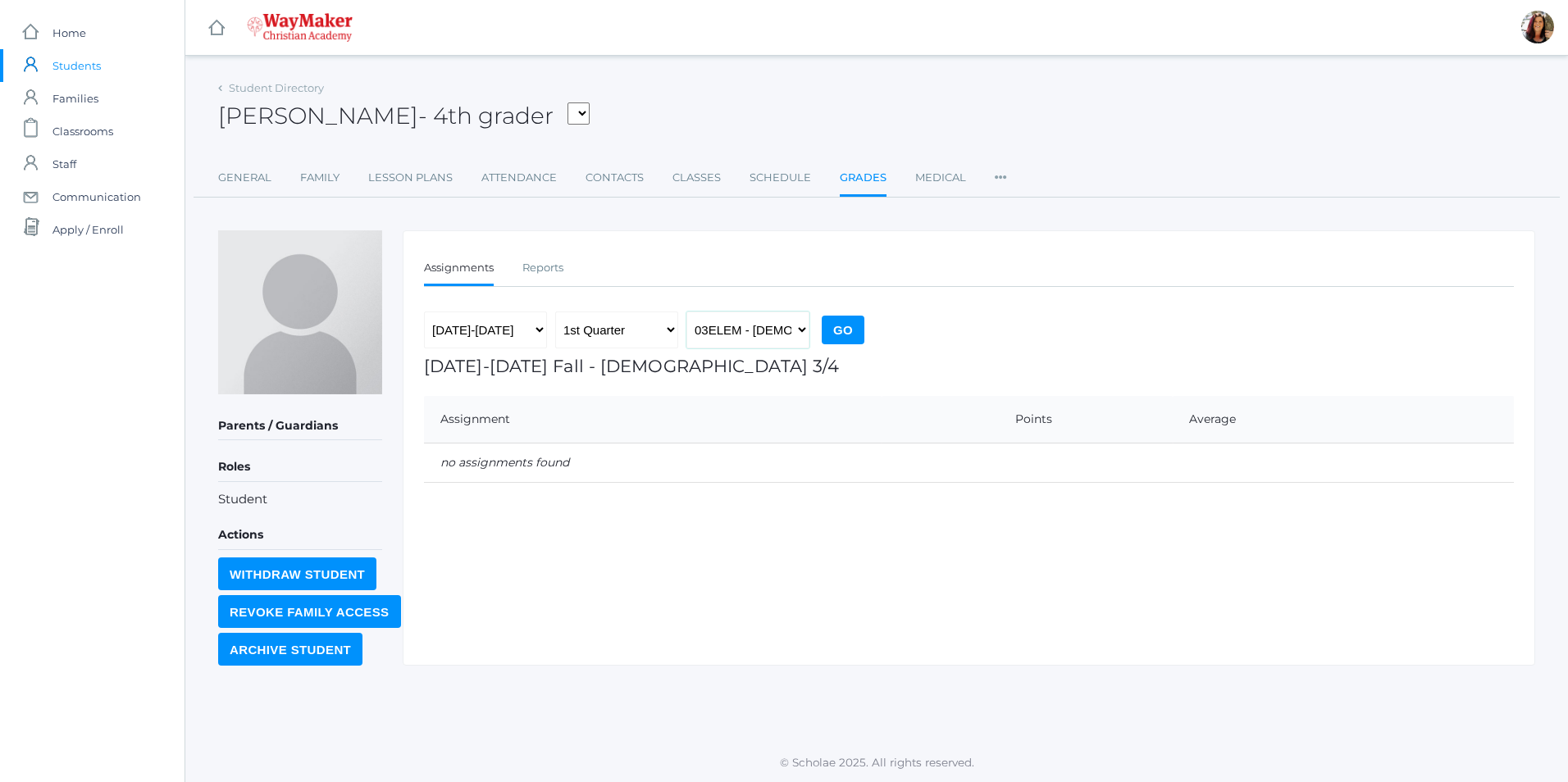
click at [806, 330] on select "03ELEM - Bible 3/4 ELEMART - Elementary Art ELEMPE - Elementary PE 3rd, 4th, 5t…" at bounding box center [747, 329] width 123 height 37
click at [686, 311] on select "03ELEM - Bible 3/4 ELEMART - Elementary Art ELEMPE - Elementary PE 3rd, 4th, 5t…" at bounding box center [747, 329] width 123 height 37
click at [802, 336] on select "03ELEM - Bible 3/4 ELEMART - Elementary Art ELEMPE - Elementary PE 3rd, 4th, 5t…" at bounding box center [747, 329] width 123 height 37
select select "2573"
click at [686, 311] on select "03ELEM - Bible 3/4 ELEMART - Elementary Art ELEMPE - Elementary PE 3rd, 4th, 5t…" at bounding box center [747, 329] width 123 height 37
